Goal: Task Accomplishment & Management: Manage account settings

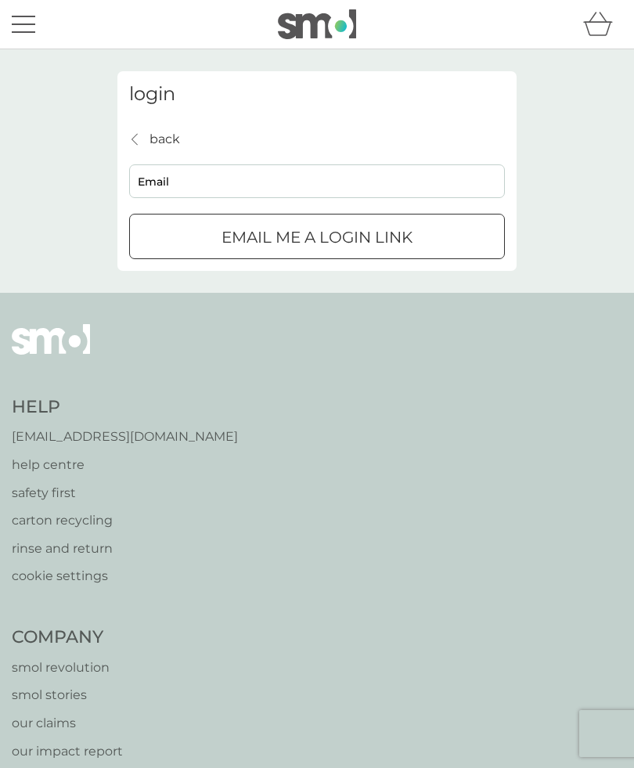
click at [160, 142] on p "back" at bounding box center [164, 139] width 31 height 20
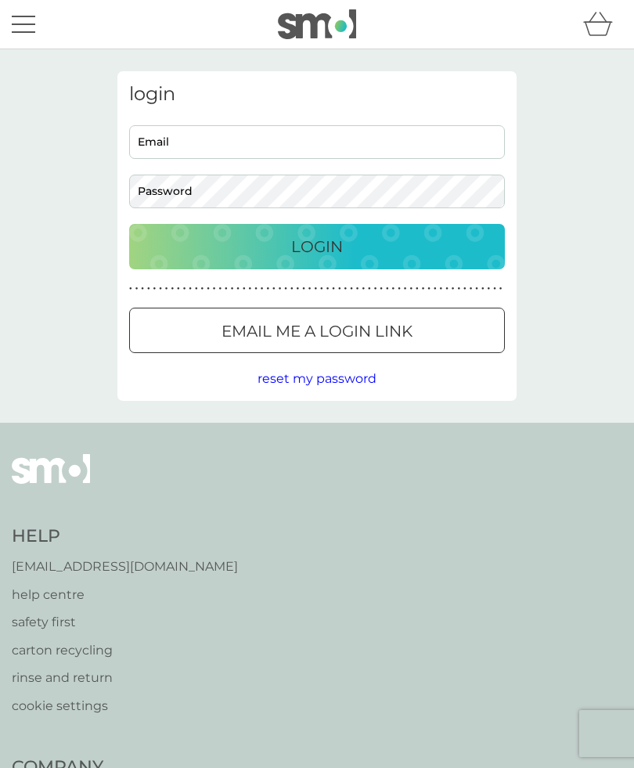
click at [323, 148] on input "Email" at bounding box center [317, 142] width 376 height 34
click at [303, 143] on input "Email" at bounding box center [317, 142] width 376 height 34
type input "[EMAIL_ADDRESS][DOMAIN_NAME]"
click at [338, 249] on p "Login" at bounding box center [317, 246] width 52 height 25
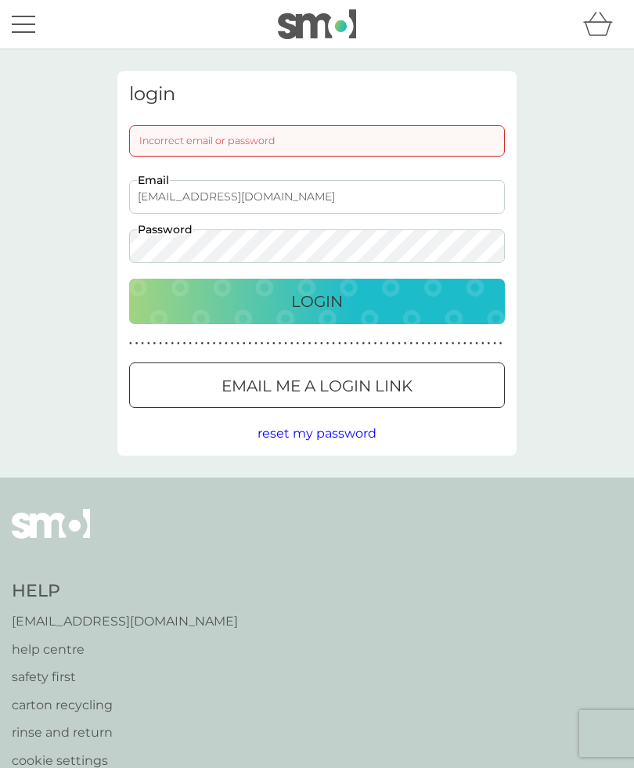
click at [340, 437] on span "reset my password" at bounding box center [316, 433] width 119 height 15
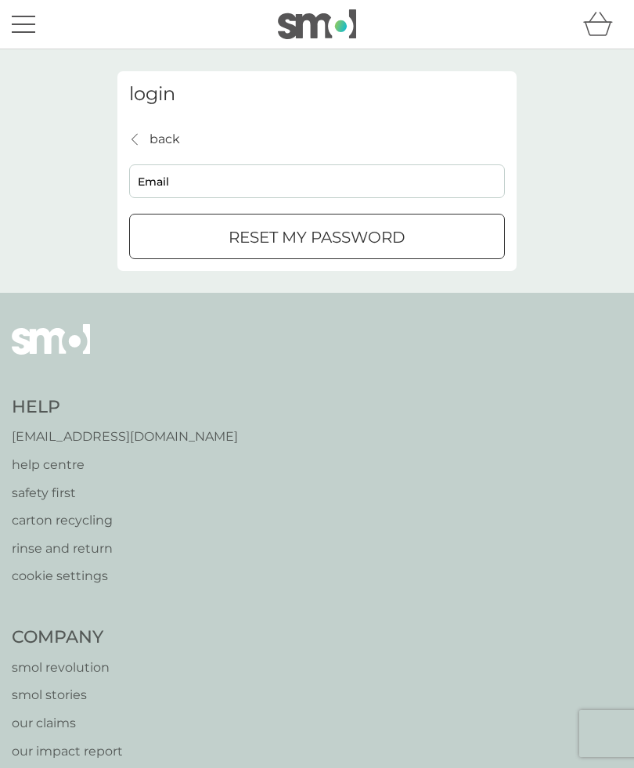
click at [266, 190] on input "Email" at bounding box center [317, 181] width 376 height 34
click at [322, 240] on div "submit" at bounding box center [317, 237] width 56 height 16
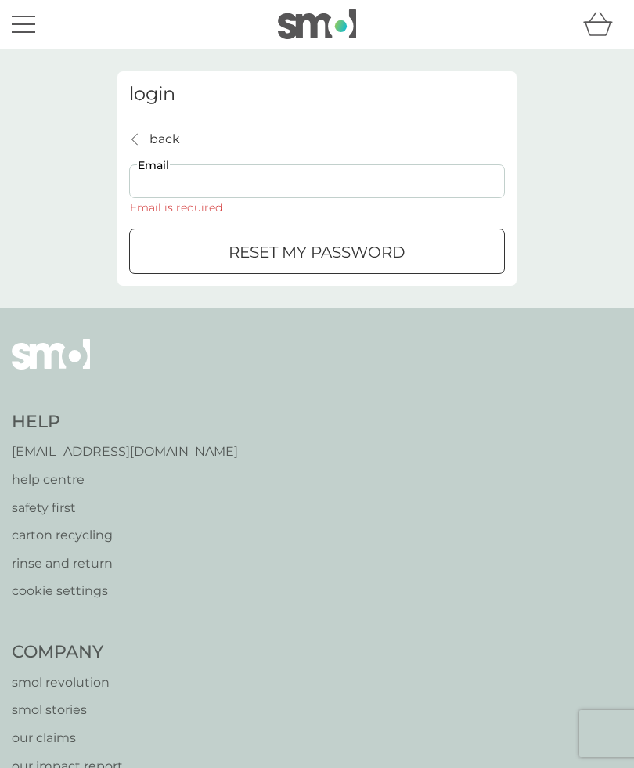
click at [279, 189] on input "Email" at bounding box center [317, 181] width 376 height 34
type input "[EMAIL_ADDRESS][DOMAIN_NAME]"
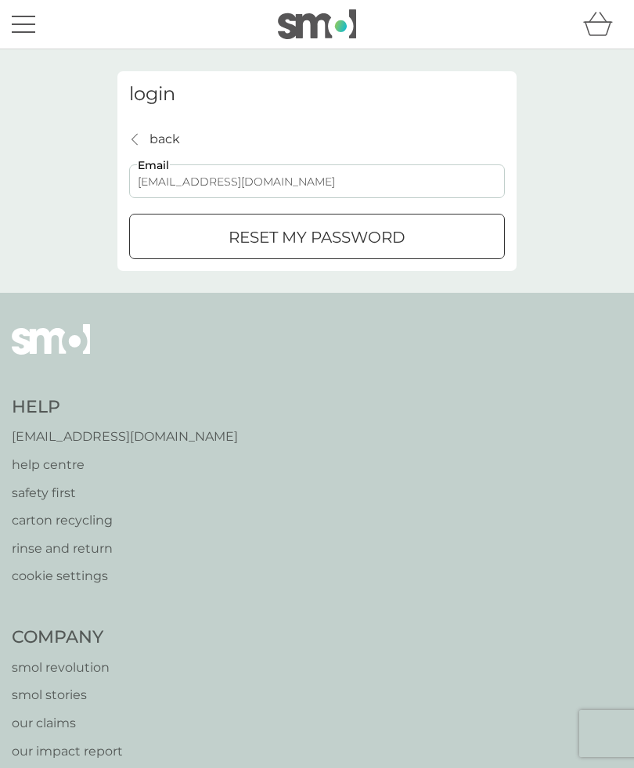
click at [326, 246] on p "reset my password" at bounding box center [316, 237] width 177 height 25
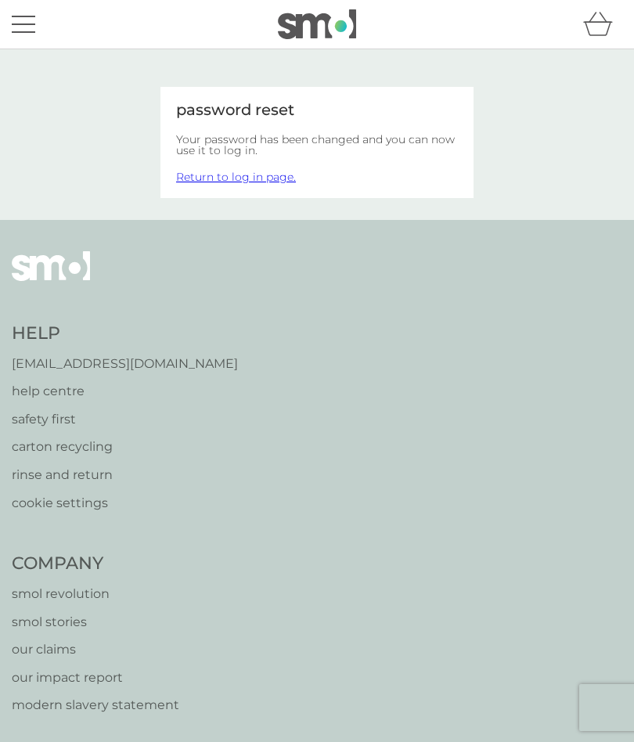
click at [266, 182] on link "Return to log in page." at bounding box center [236, 177] width 120 height 14
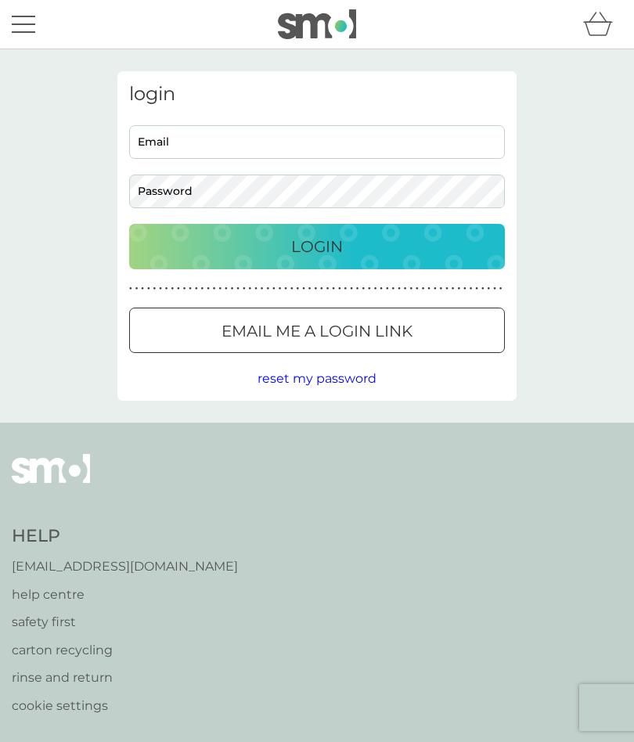
click at [335, 146] on input "Email" at bounding box center [317, 142] width 376 height 34
type input "[EMAIL_ADDRESS][DOMAIN_NAME]"
click at [317, 246] on button "Login" at bounding box center [317, 246] width 376 height 45
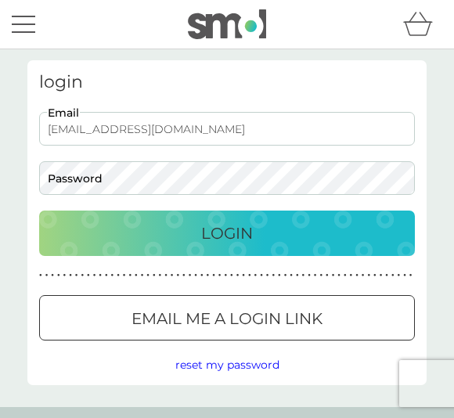
type input "[EMAIL_ADDRESS][DOMAIN_NAME]"
click at [239, 229] on p "Login" at bounding box center [227, 233] width 52 height 25
